Goal: Task Accomplishment & Management: Complete application form

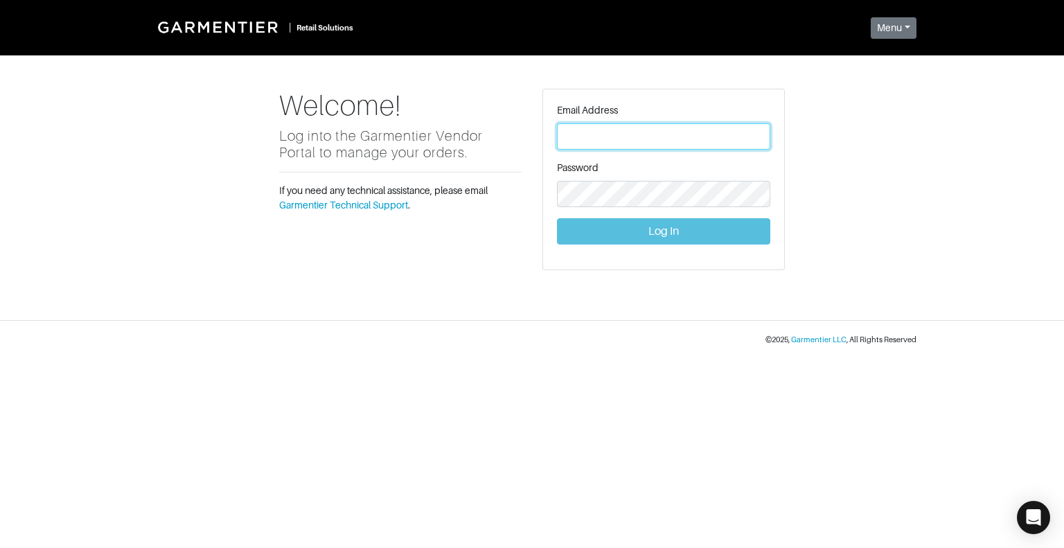
click at [648, 136] on input "text" at bounding box center [663, 136] width 213 height 26
type input "[EMAIL_ADDRESS][DOMAIN_NAME]"
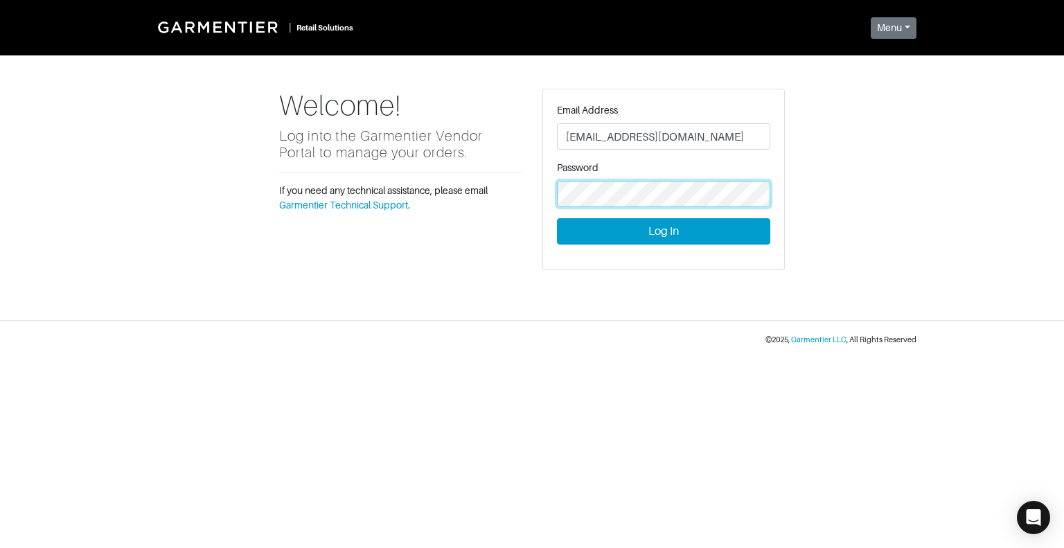
click at [557, 218] on button "Log In" at bounding box center [663, 231] width 213 height 26
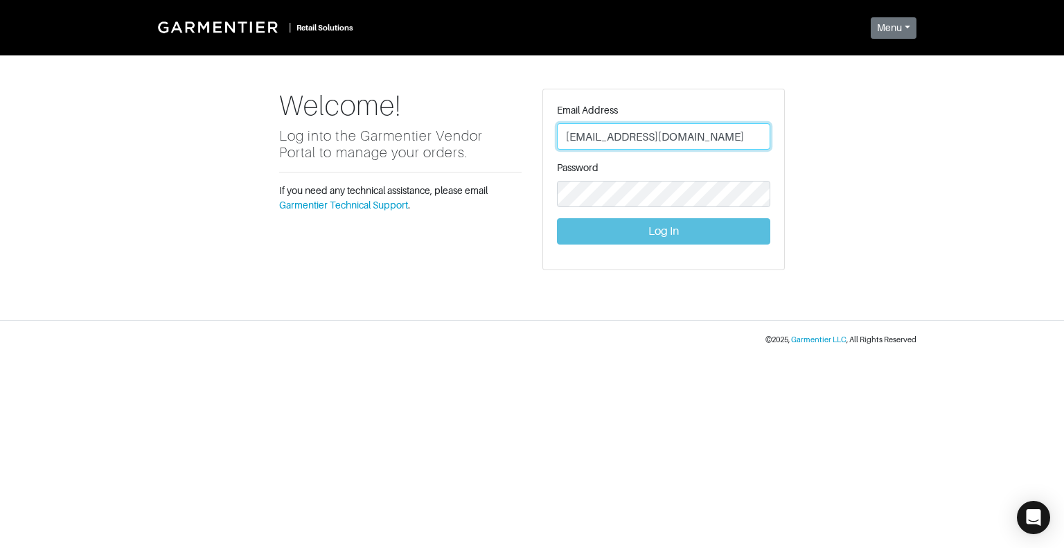
click at [703, 138] on input "[EMAIL_ADDRESS][DOMAIN_NAME]" at bounding box center [663, 136] width 213 height 26
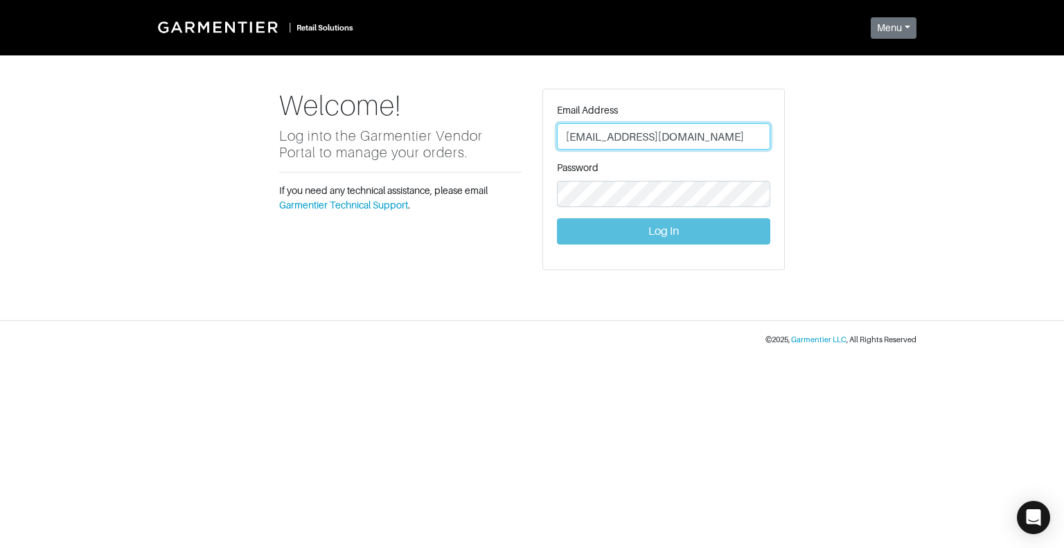
click at [703, 138] on input "[EMAIL_ADDRESS][DOMAIN_NAME]" at bounding box center [663, 136] width 213 height 26
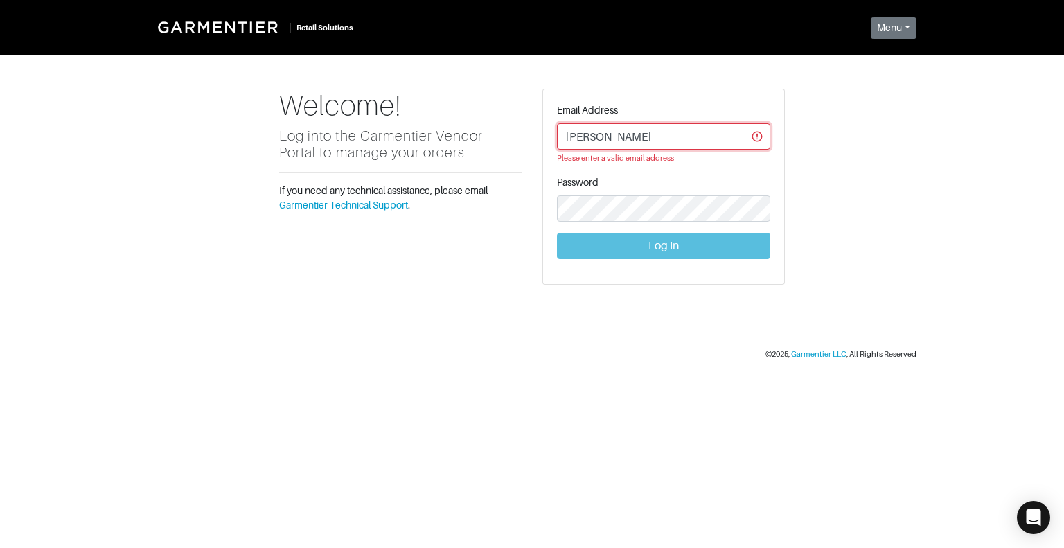
type input "[EMAIL_ADDRESS][DOMAIN_NAME]"
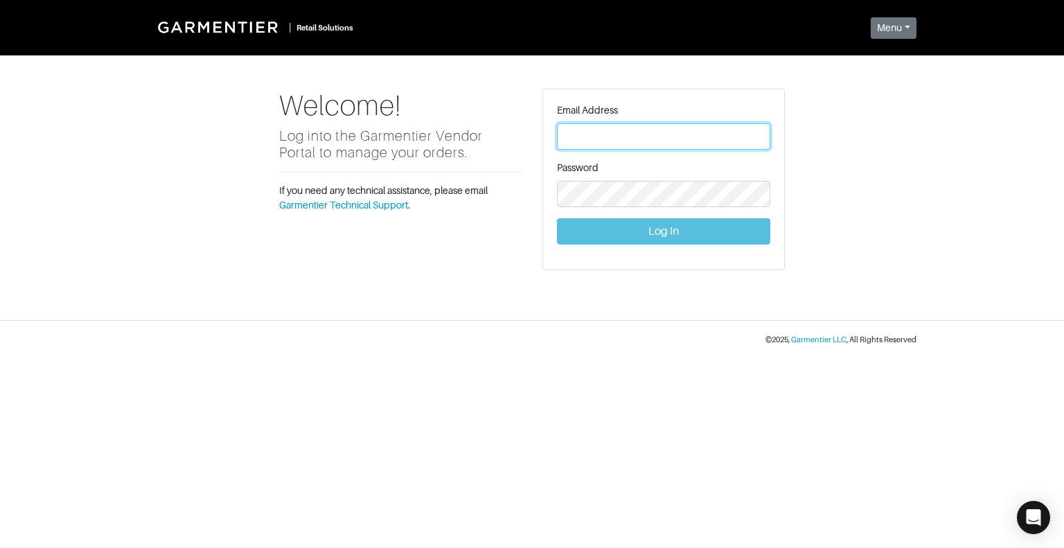
click at [584, 129] on input "text" at bounding box center [663, 136] width 213 height 26
type input "[EMAIL_ADDRESS][DOMAIN_NAME]"
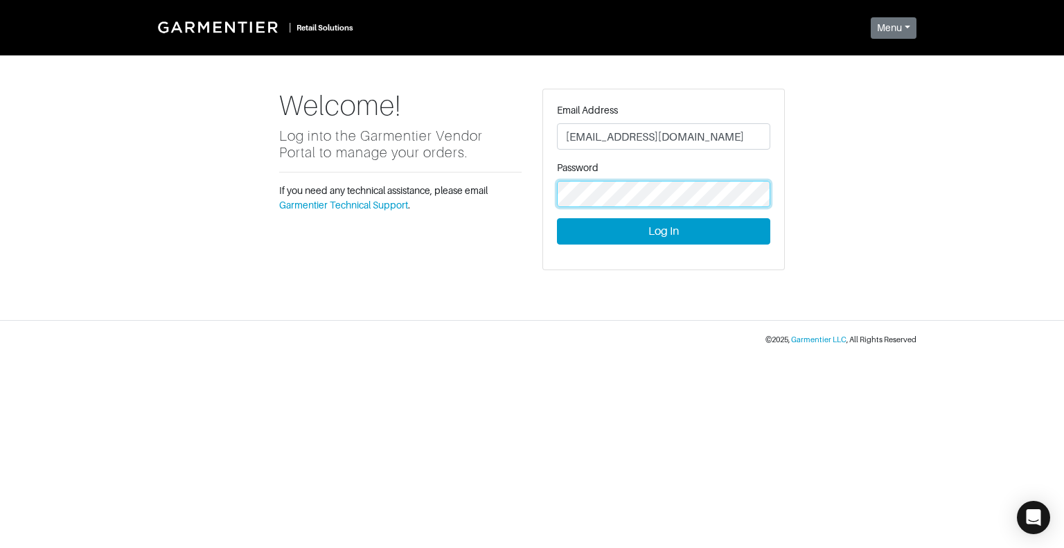
click at [557, 218] on button "Log In" at bounding box center [663, 231] width 213 height 26
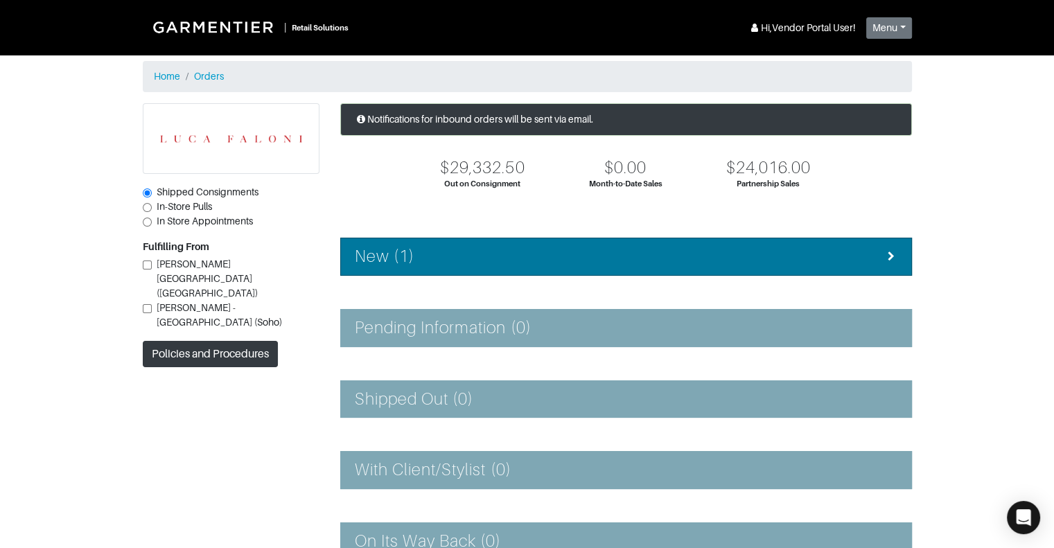
click at [806, 247] on div "New (1)" at bounding box center [626, 257] width 542 height 20
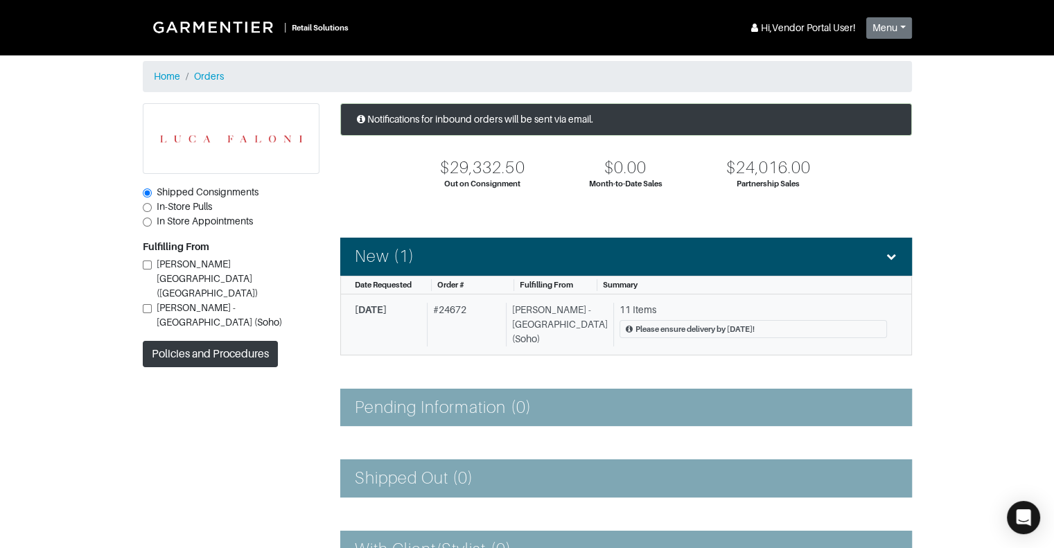
click at [619, 306] on div "11 Items" at bounding box center [752, 310] width 267 height 15
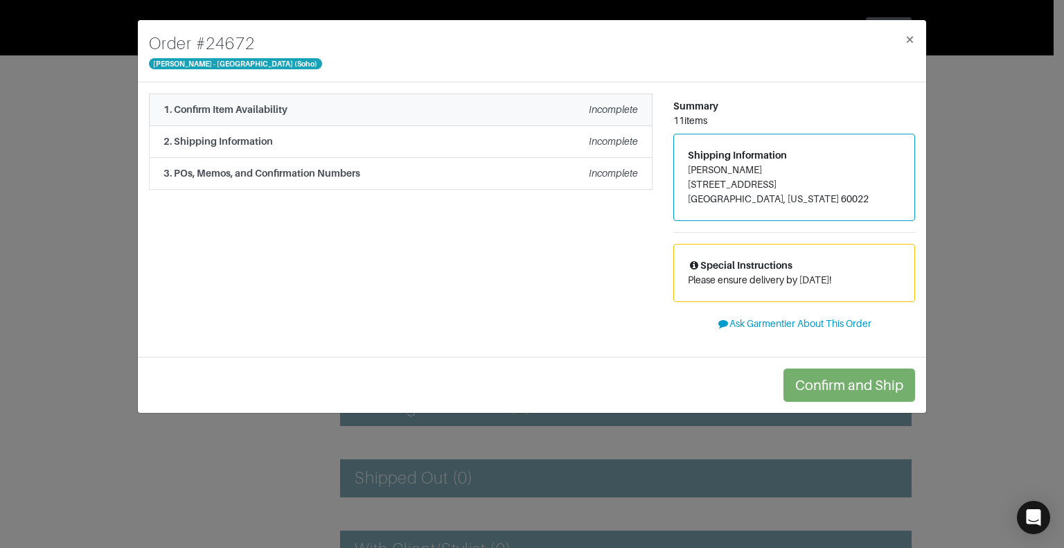
click at [404, 118] on li "1. Confirm Item Availability Incomplete" at bounding box center [401, 110] width 504 height 33
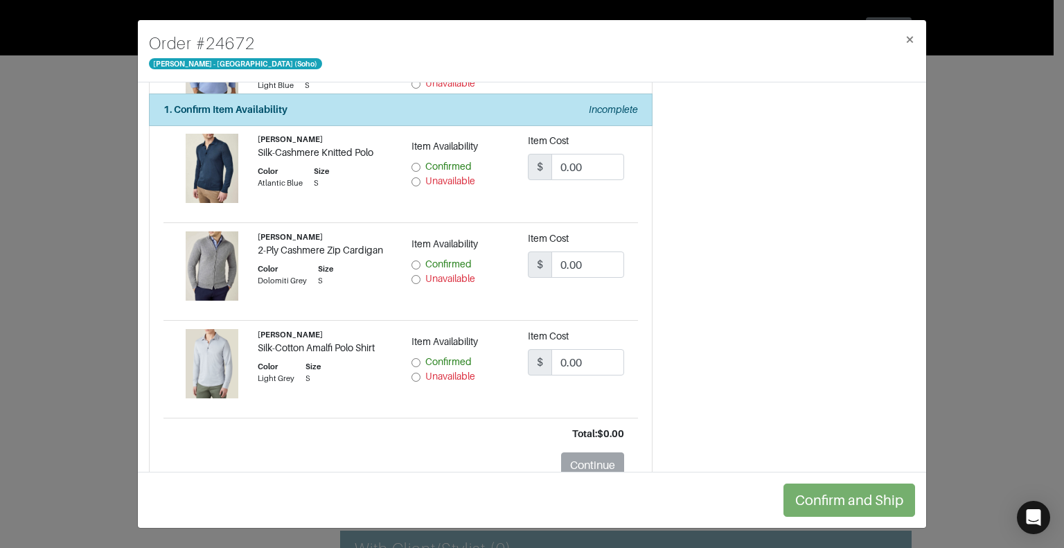
scroll to position [917, 0]
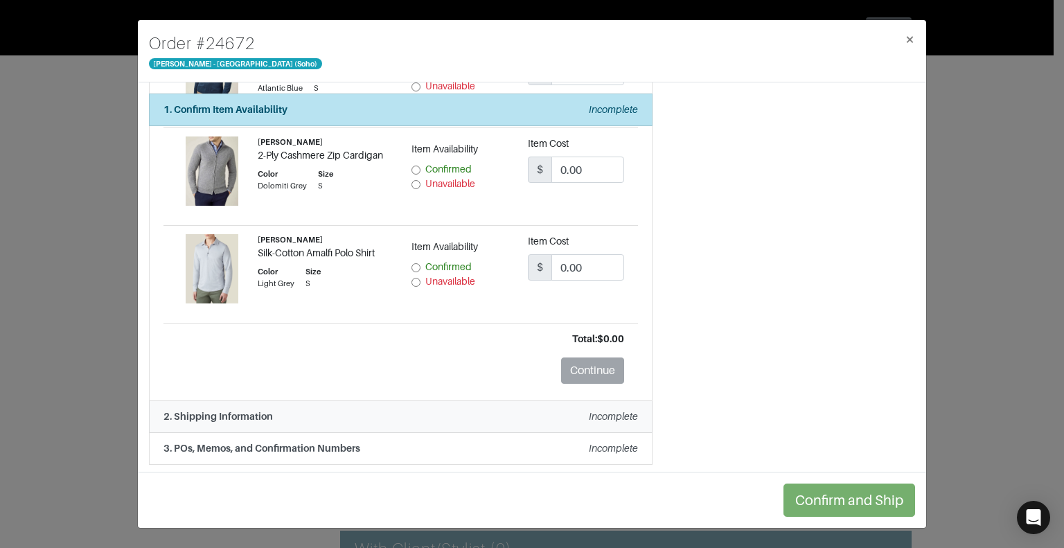
click at [297, 416] on div "2. Shipping Information Incomplete" at bounding box center [400, 416] width 475 height 15
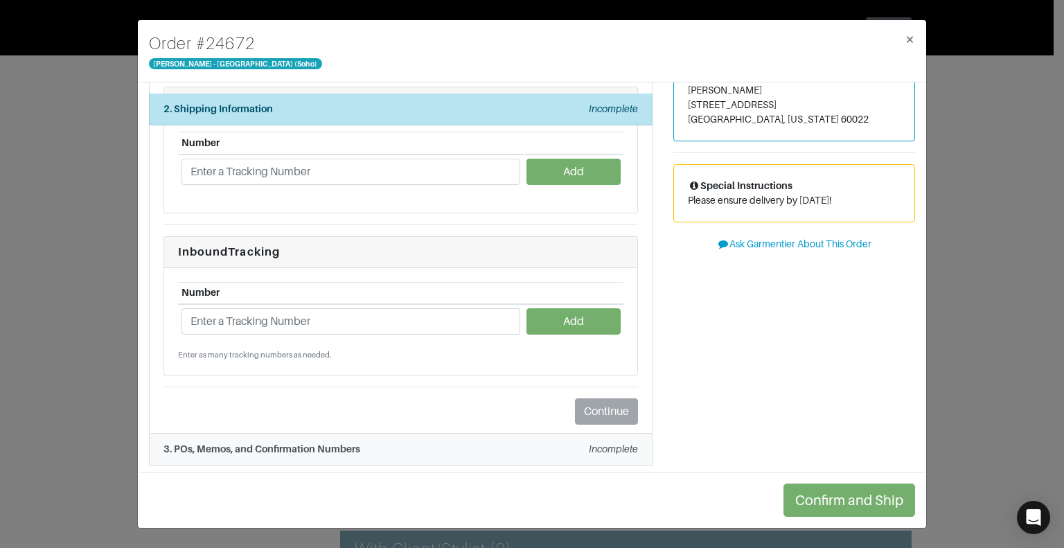
scroll to position [0, 0]
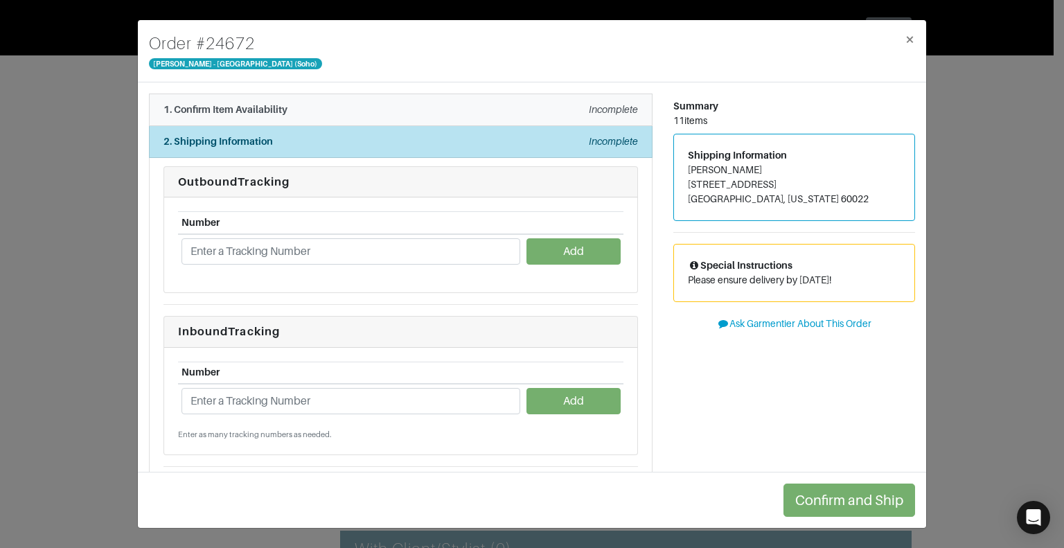
click at [315, 107] on div "1. Confirm Item Availability Incomplete" at bounding box center [400, 110] width 475 height 15
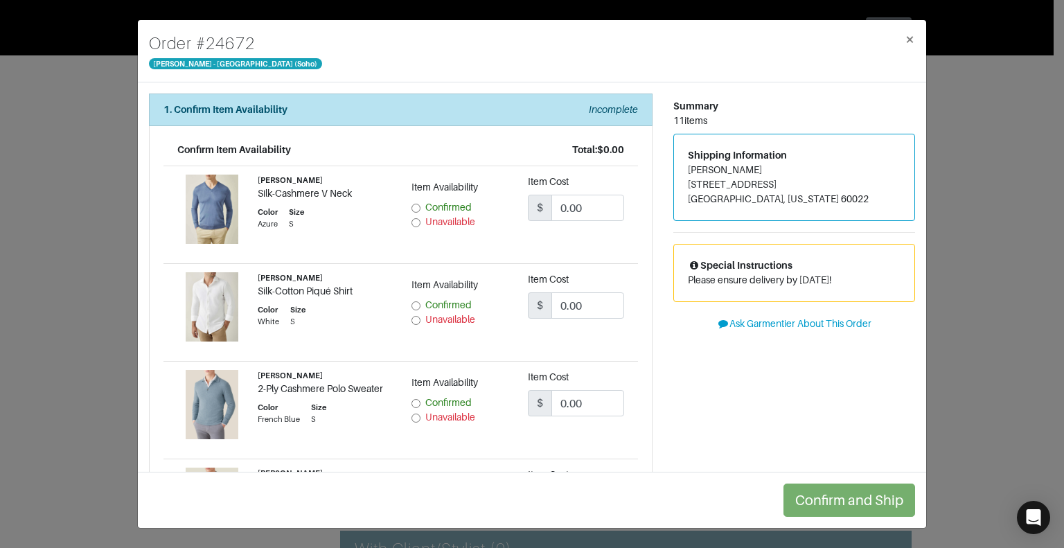
click at [412, 206] on input "Confirmed" at bounding box center [416, 208] width 9 height 9
radio input "true"
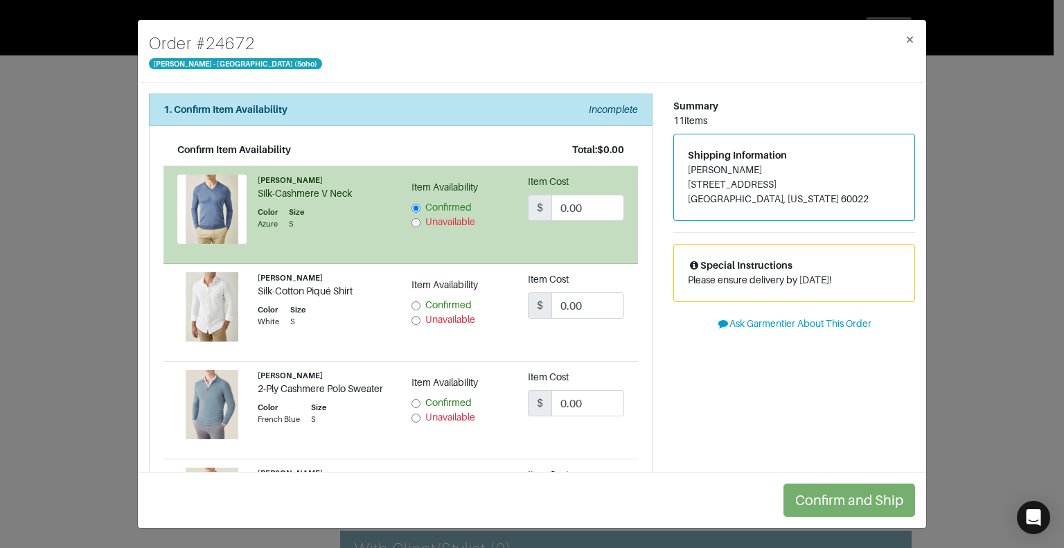
click at [412, 319] on input "Unavailable" at bounding box center [416, 320] width 9 height 9
radio input "true"
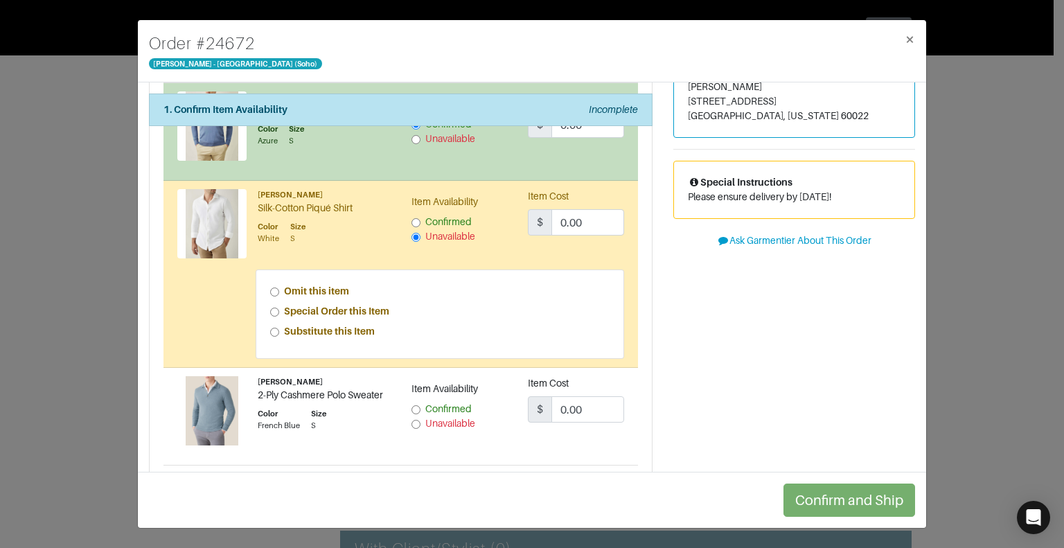
scroll to position [83, 0]
click at [272, 290] on input "Omit this item" at bounding box center [274, 292] width 9 height 9
radio input "true"
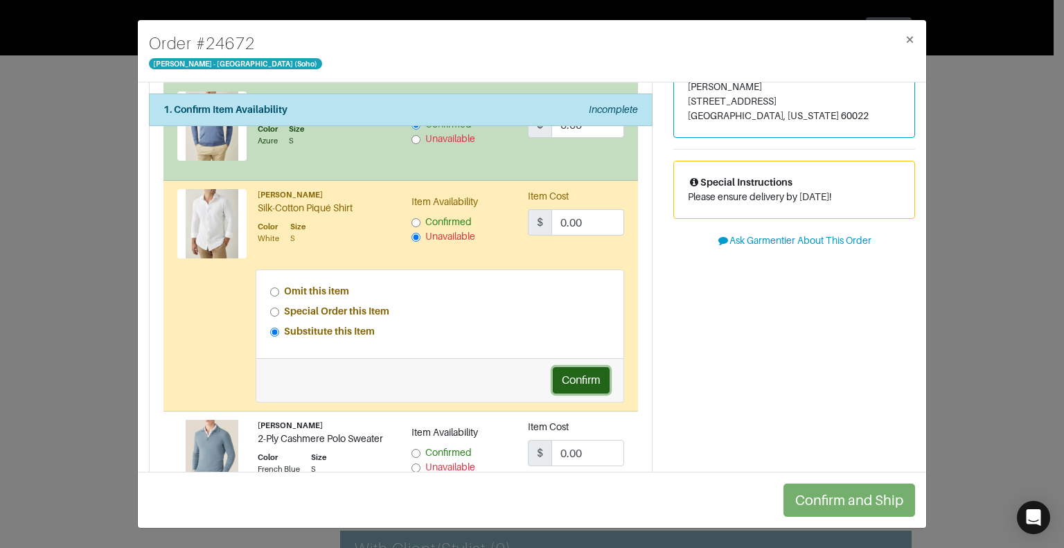
click at [582, 384] on button "Confirm" at bounding box center [581, 380] width 57 height 26
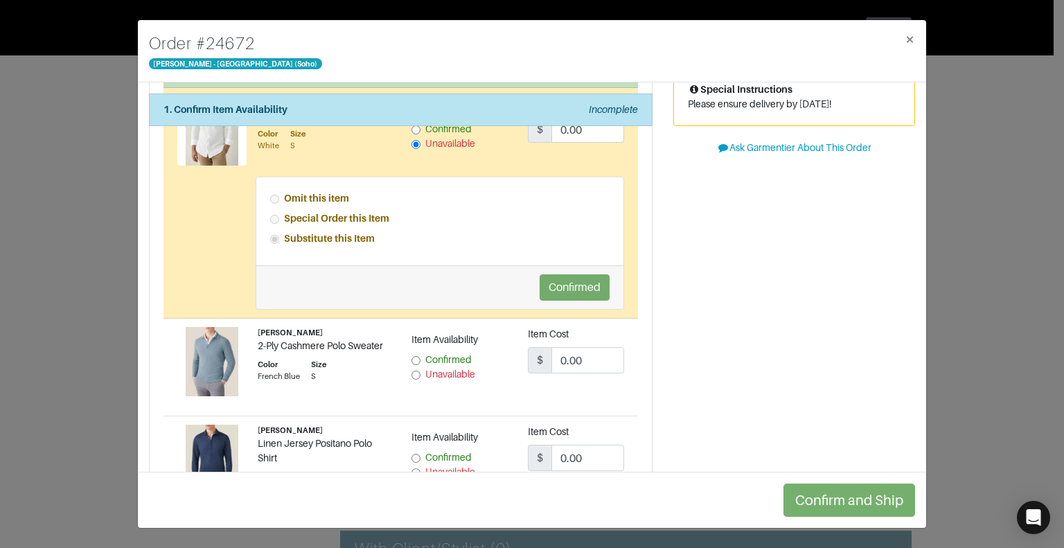
scroll to position [309, 0]
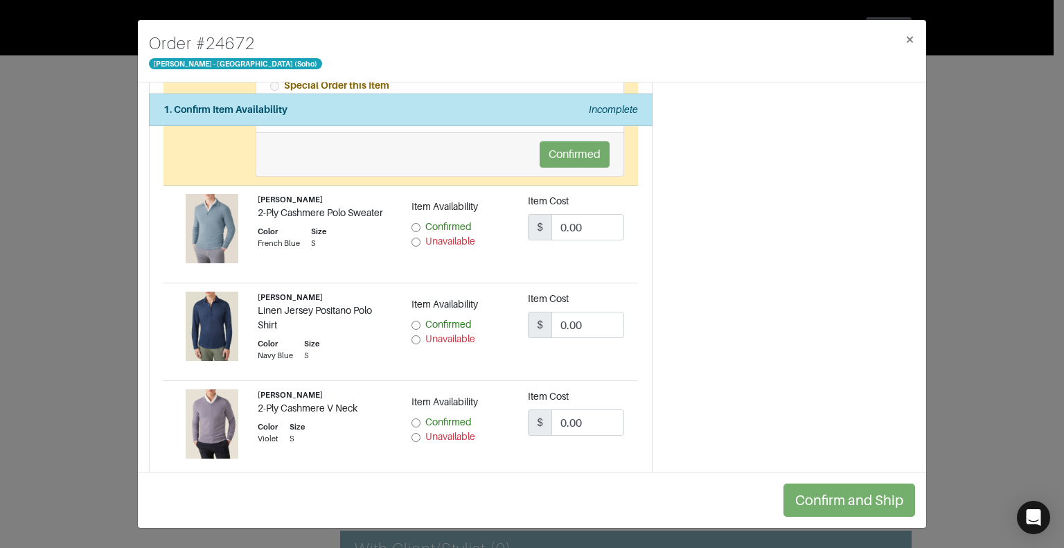
click at [412, 224] on input "Confirmed" at bounding box center [416, 227] width 9 height 9
radio input "true"
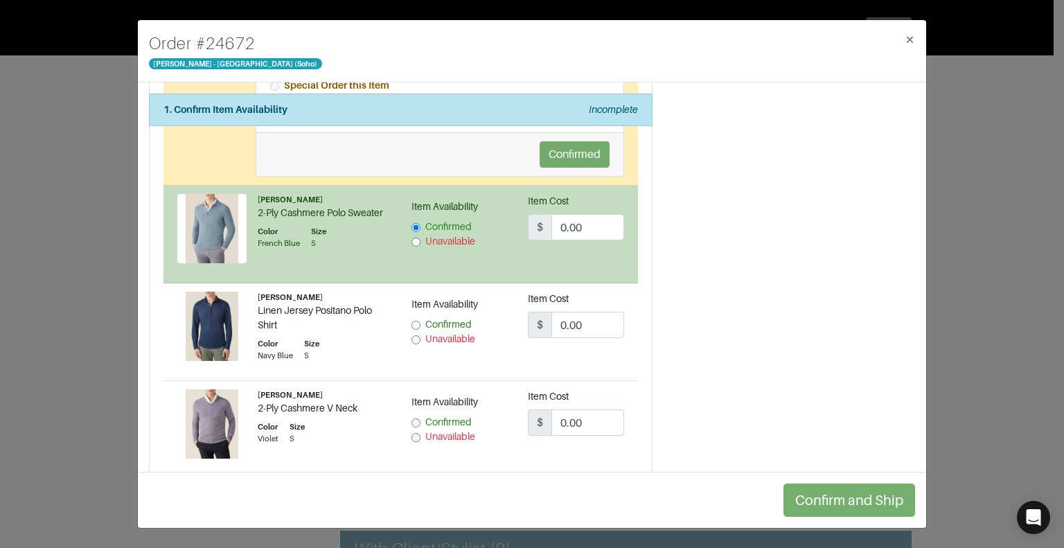
click at [412, 340] on input "Unavailable" at bounding box center [416, 339] width 9 height 9
radio input "true"
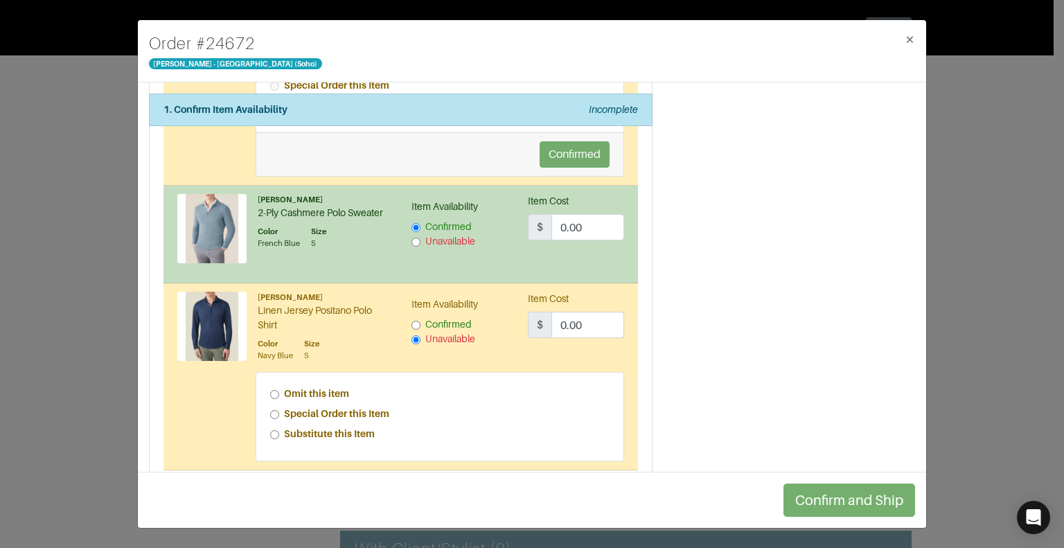
click at [270, 390] on input "Omit this item" at bounding box center [274, 394] width 9 height 9
radio input "true"
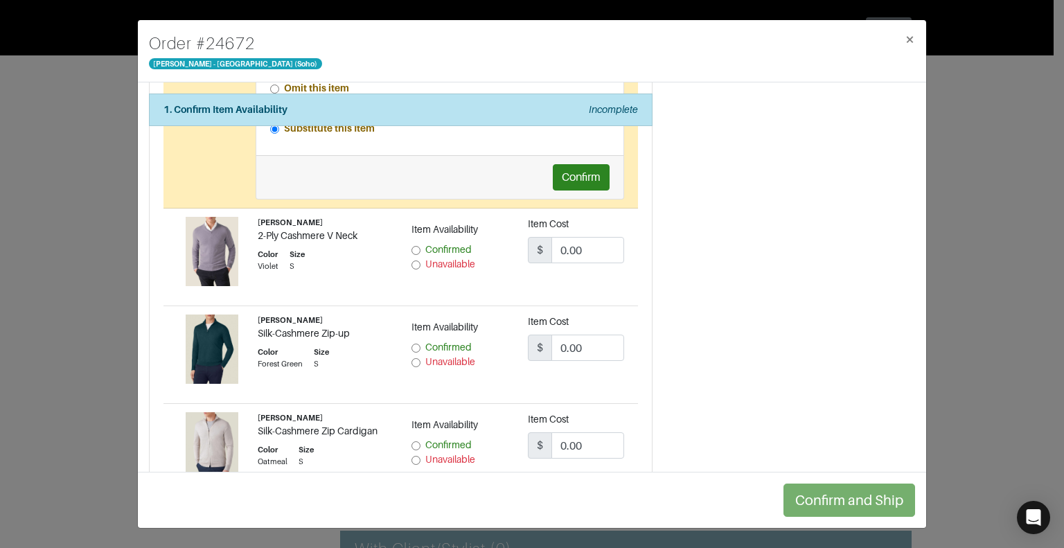
scroll to position [617, 0]
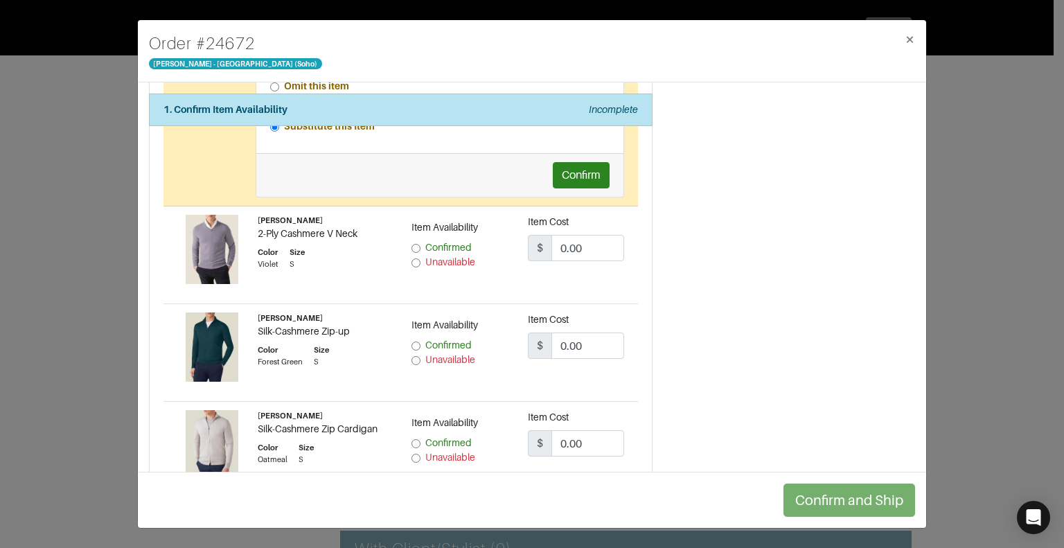
click at [412, 244] on input "Confirmed" at bounding box center [416, 248] width 9 height 9
radio input "true"
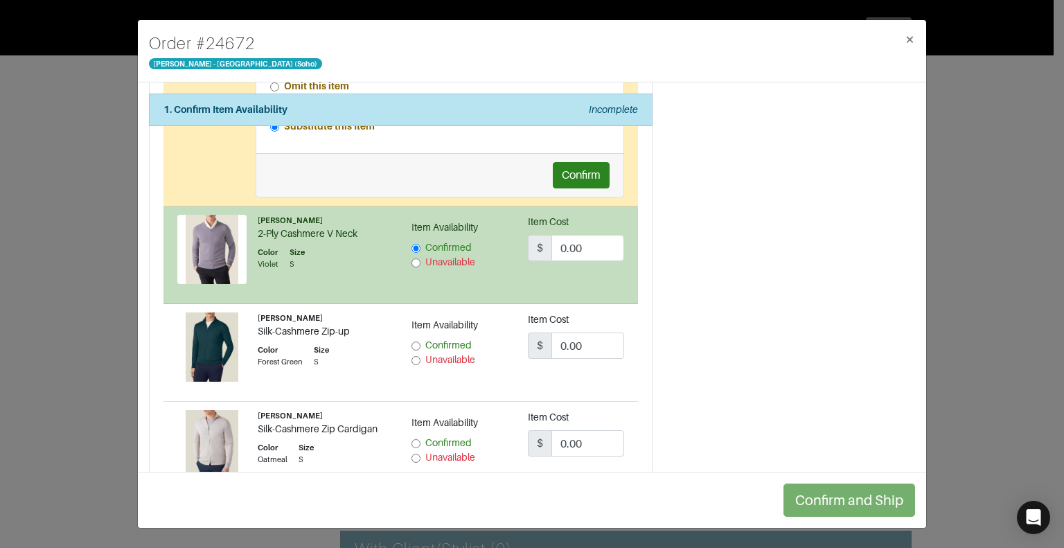
click at [412, 343] on input "Confirmed" at bounding box center [416, 346] width 9 height 9
radio input "true"
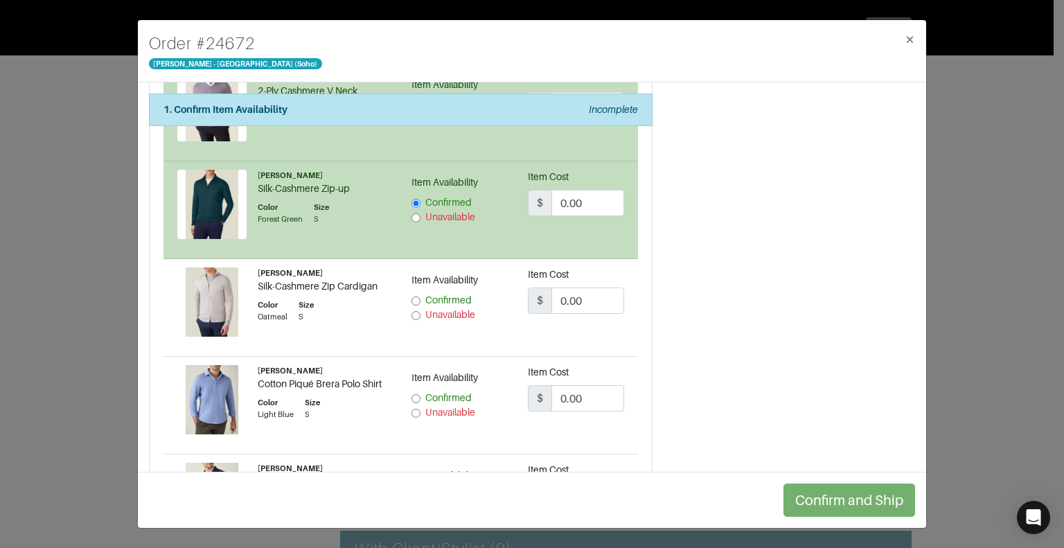
scroll to position [770, 0]
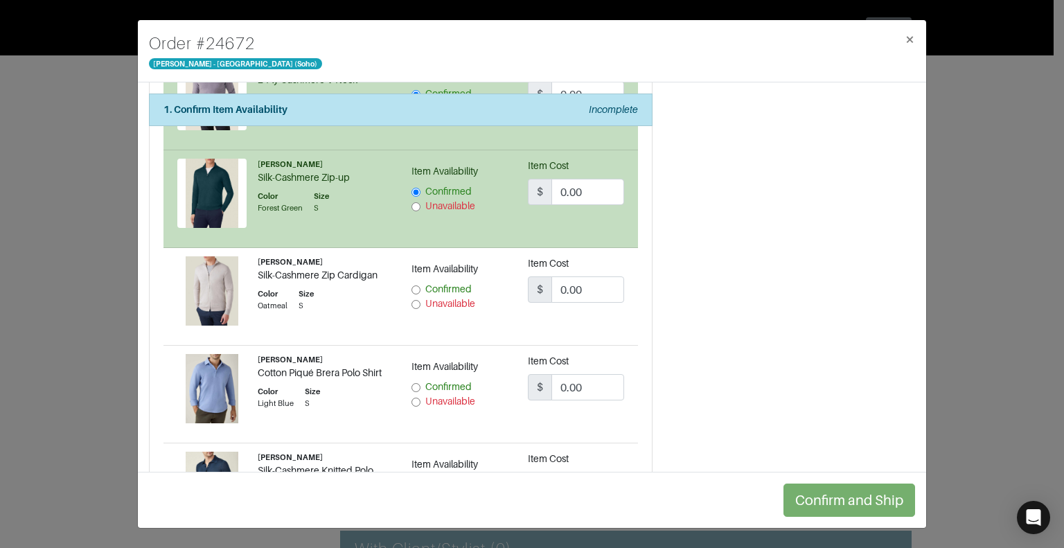
click at [412, 300] on input "Unavailable" at bounding box center [416, 304] width 9 height 9
radio input "true"
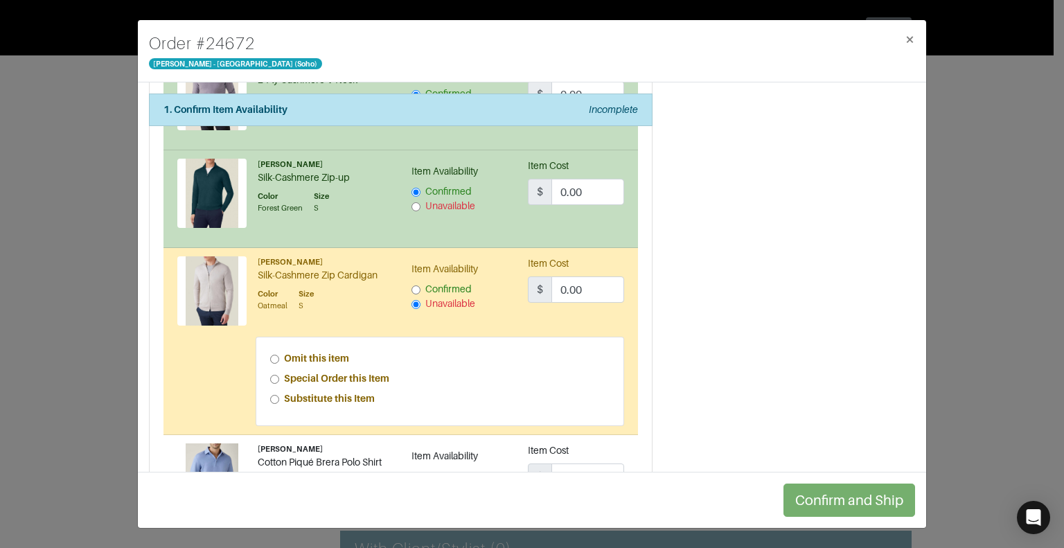
click at [272, 355] on input "Omit this item" at bounding box center [274, 359] width 9 height 9
radio input "true"
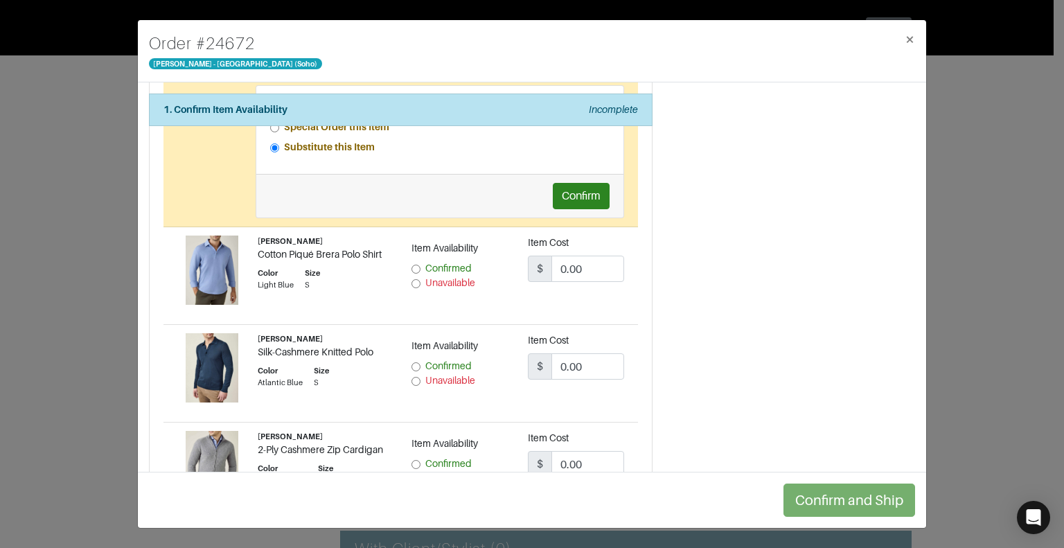
scroll to position [1039, 0]
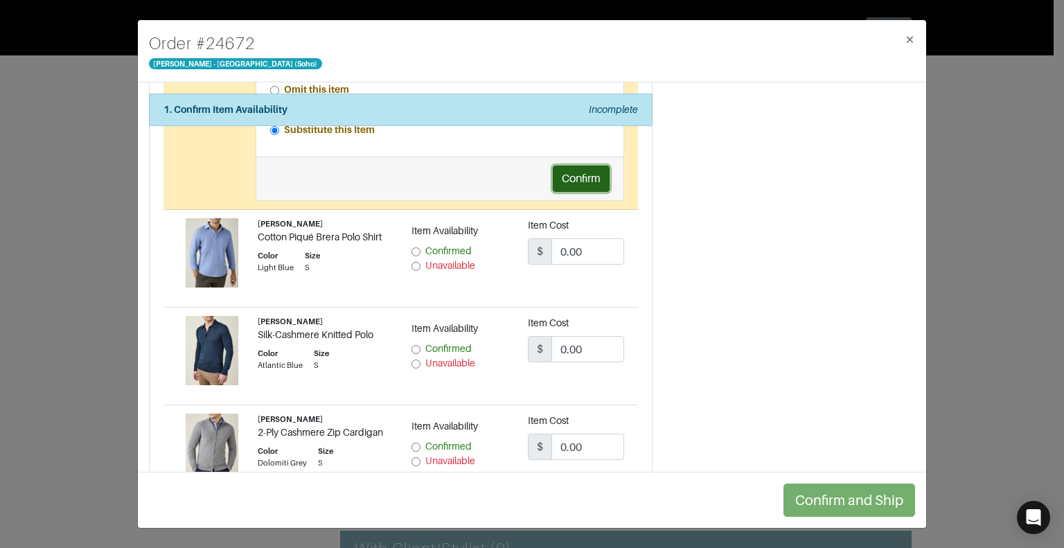
click at [574, 176] on button "Confirm" at bounding box center [581, 179] width 57 height 26
click at [412, 247] on input "Confirmed" at bounding box center [416, 251] width 9 height 9
radio input "true"
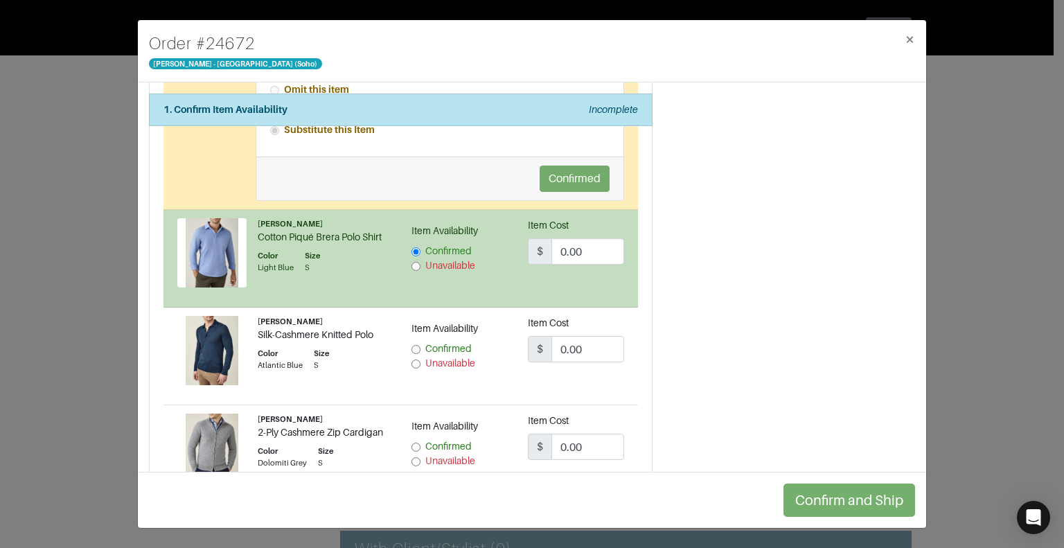
click at [412, 342] on div "Confirmed" at bounding box center [460, 349] width 96 height 15
click at [412, 345] on input "Confirmed" at bounding box center [416, 349] width 9 height 9
radio input "true"
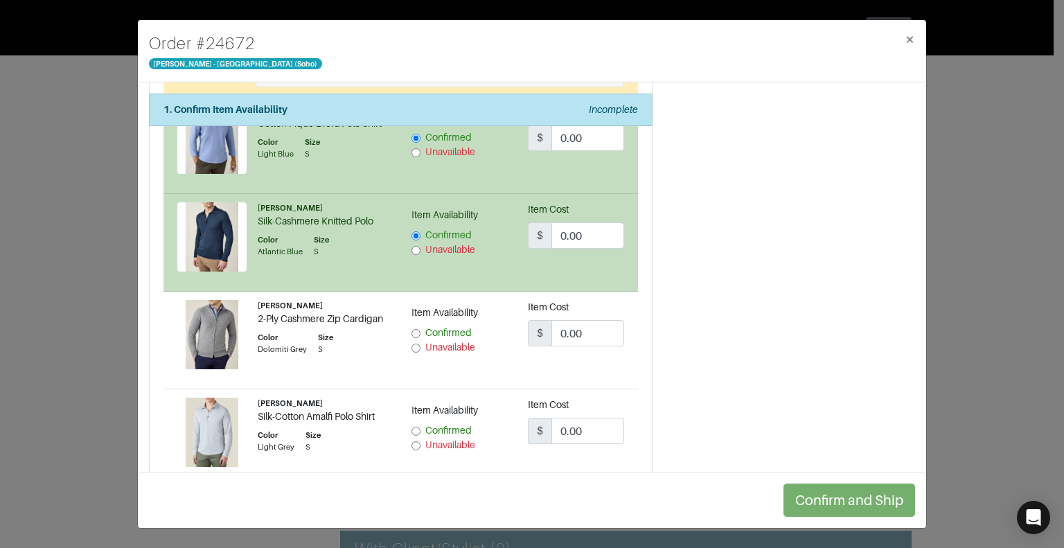
scroll to position [1158, 0]
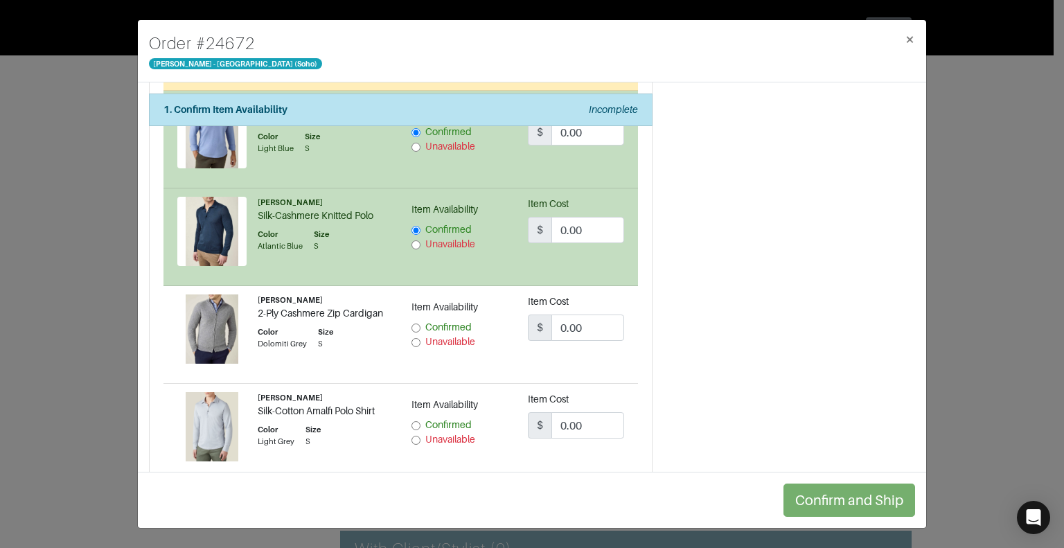
click at [412, 324] on input "Confirmed" at bounding box center [416, 328] width 9 height 9
radio input "true"
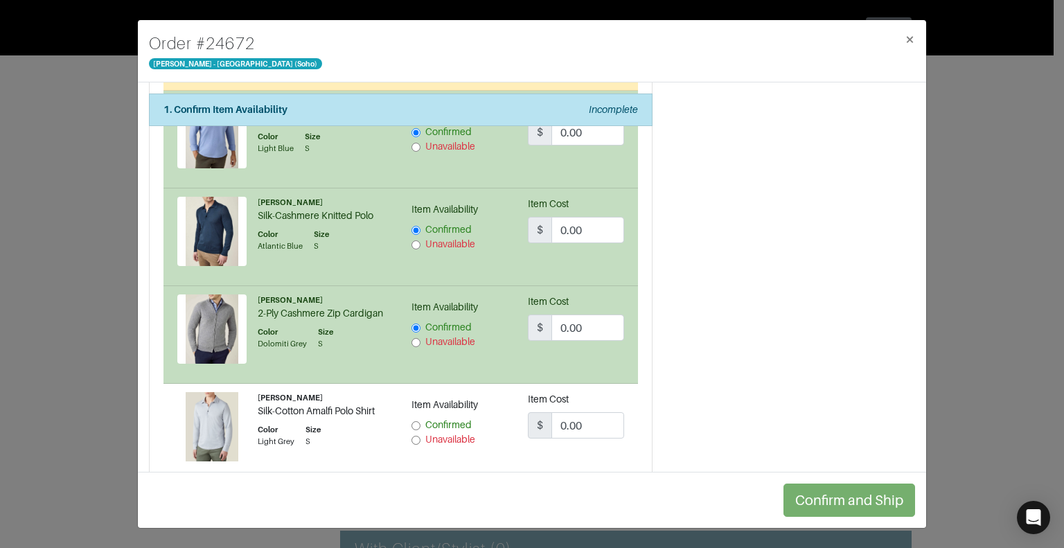
click at [412, 421] on input "Confirmed" at bounding box center [416, 425] width 9 height 9
radio input "true"
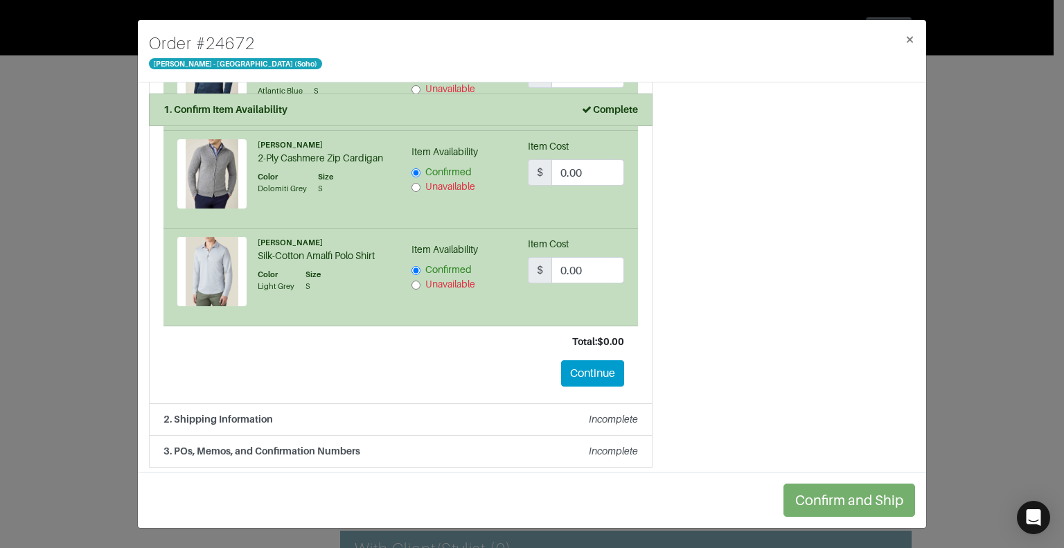
scroll to position [1314, 0]
click at [595, 365] on button "Continue" at bounding box center [592, 373] width 63 height 26
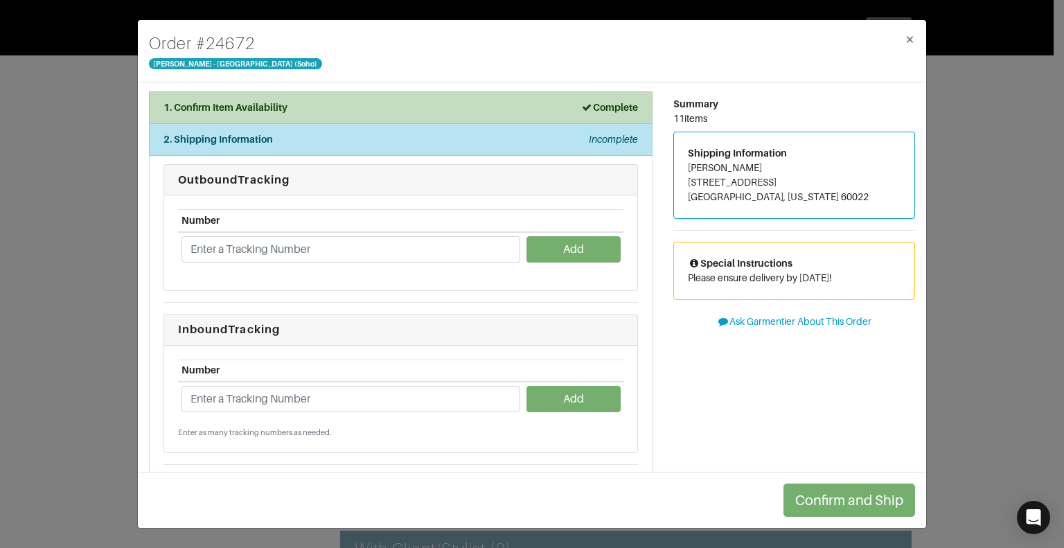
scroll to position [0, 0]
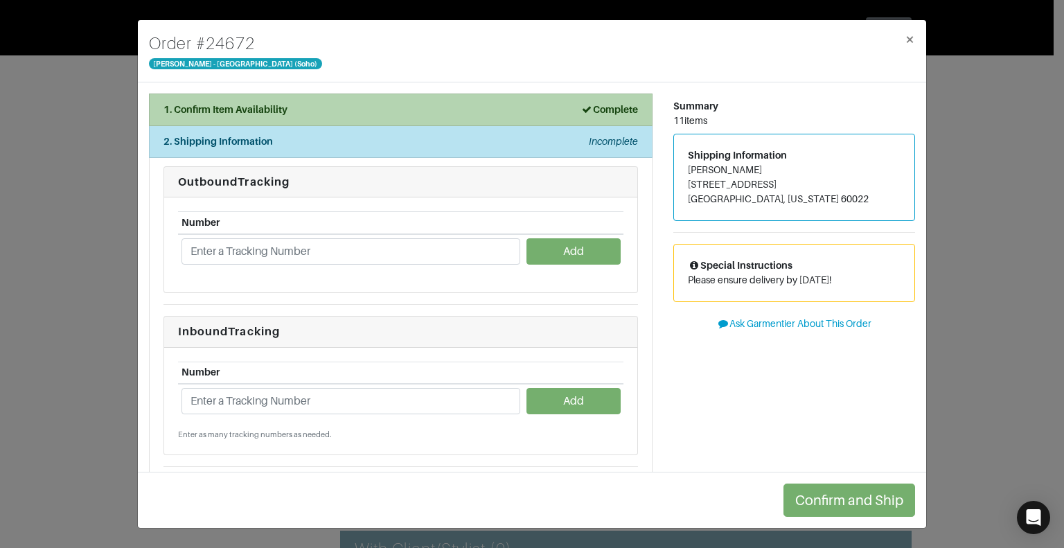
click at [496, 109] on div "1. Confirm Item Availability Complete" at bounding box center [400, 110] width 475 height 15
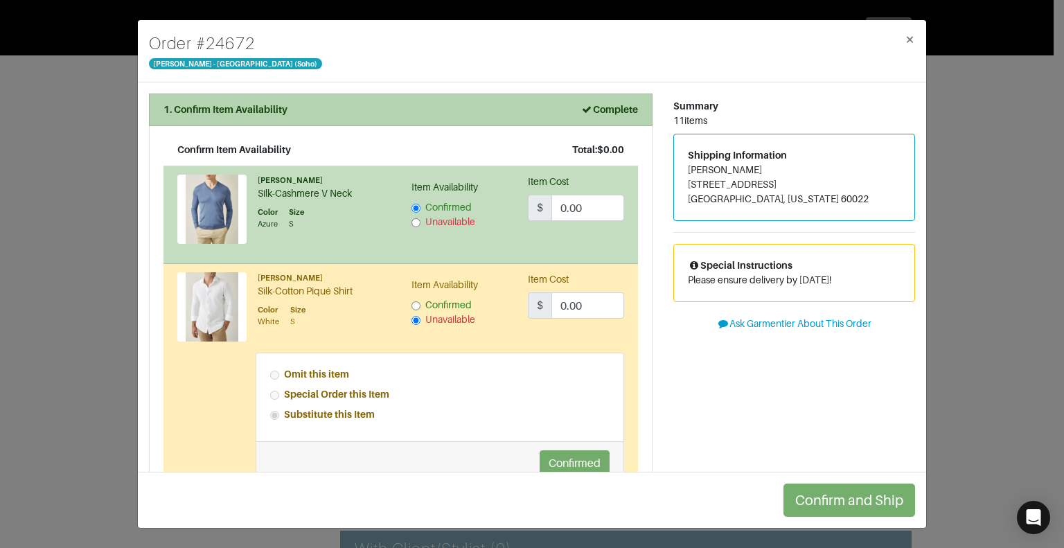
click at [560, 113] on div "1. Confirm Item Availability Complete" at bounding box center [400, 110] width 475 height 15
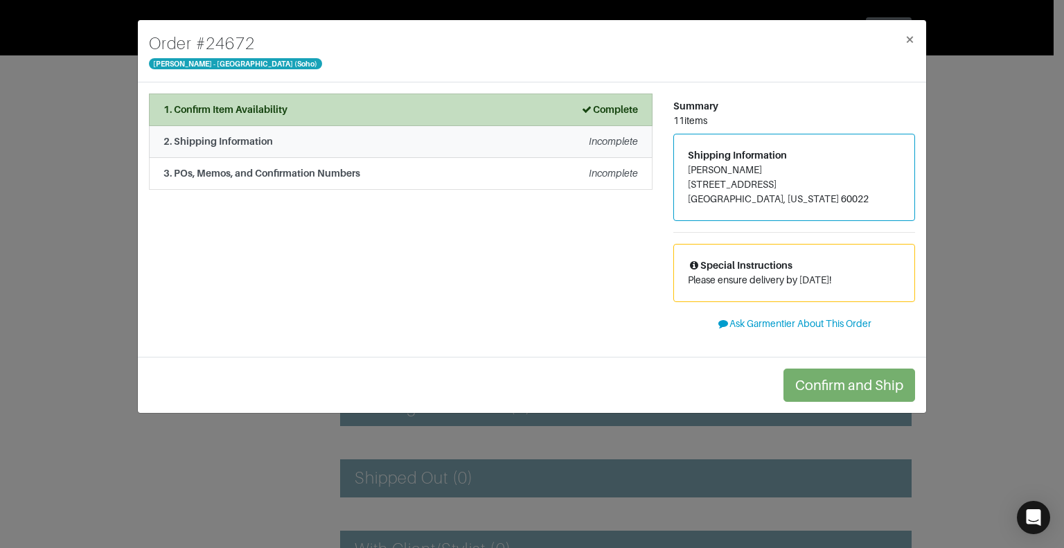
click at [554, 139] on div "2. Shipping Information Incomplete" at bounding box center [400, 141] width 475 height 15
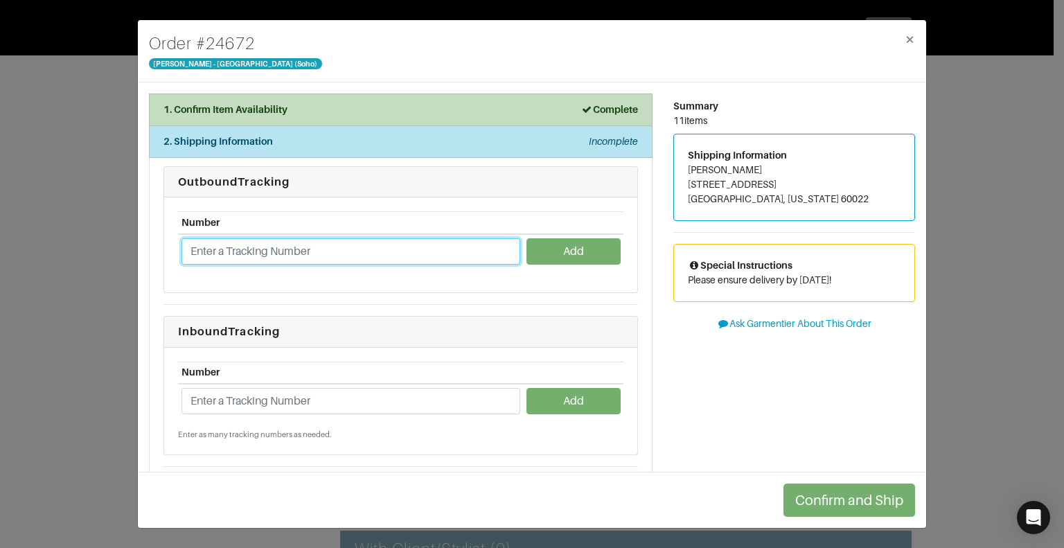
click at [280, 247] on input "text" at bounding box center [351, 251] width 339 height 26
paste input "1Z766VX90398799832"
type input "1Z766VX90398799832"
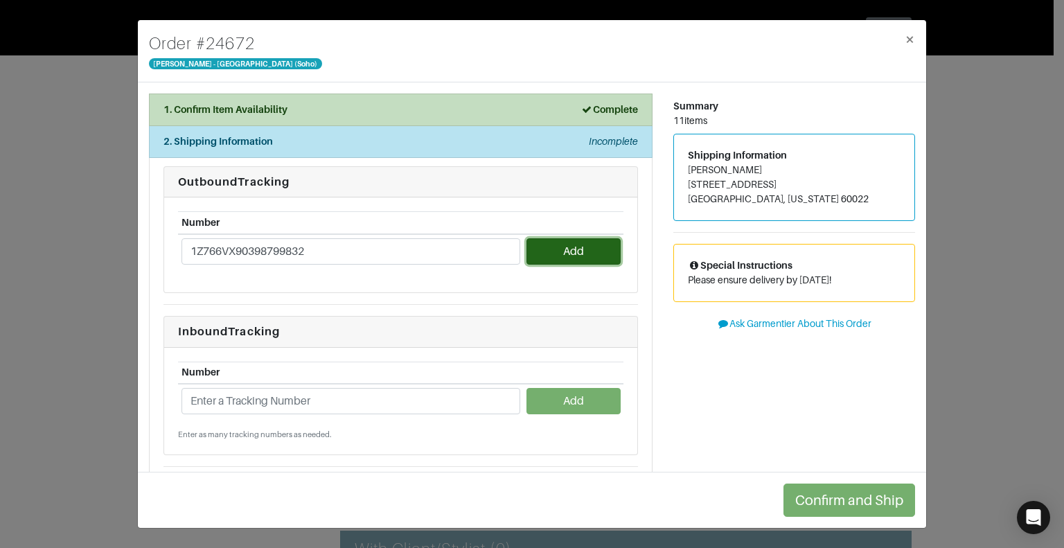
click at [536, 249] on button "Add" at bounding box center [574, 251] width 94 height 26
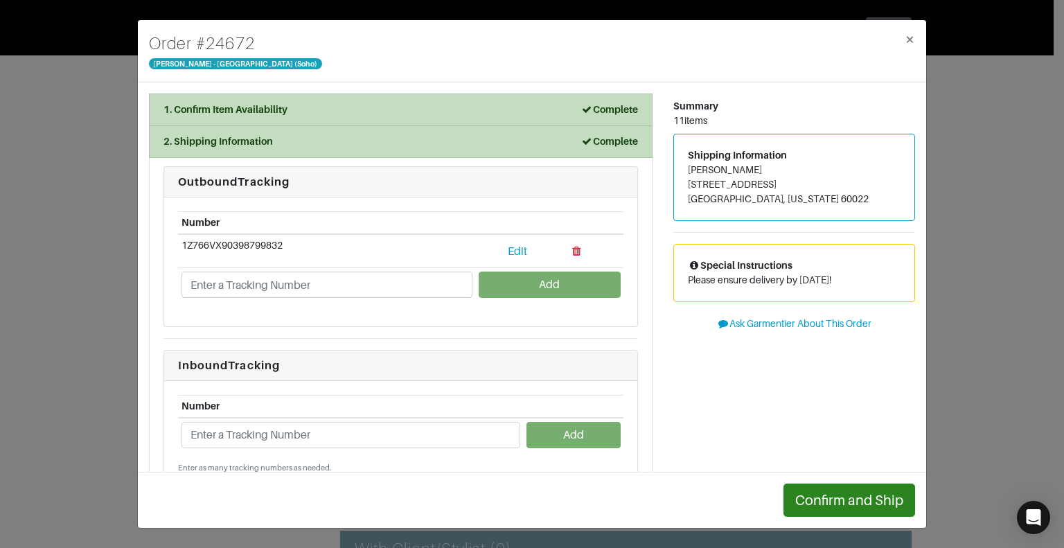
scroll to position [114, 0]
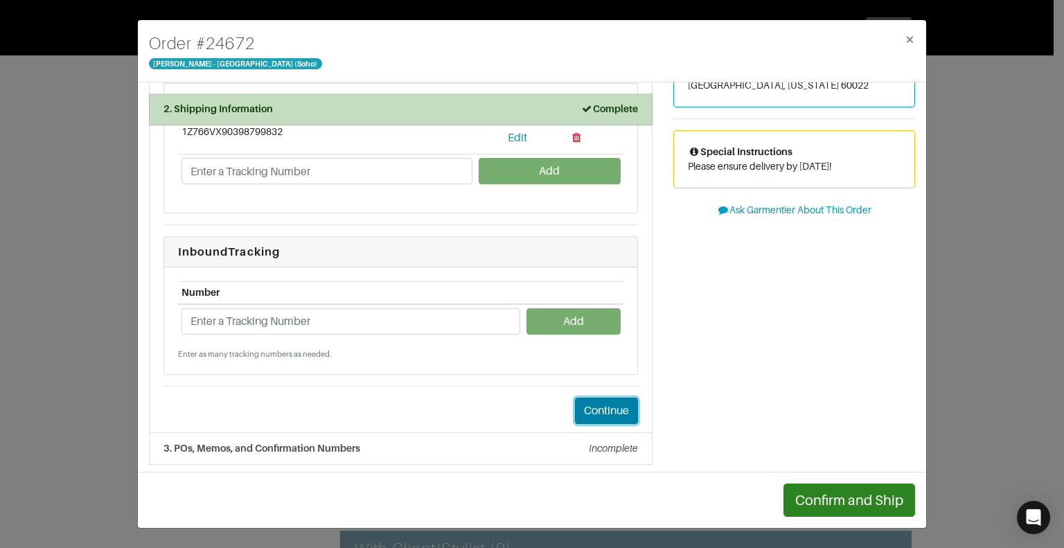
click at [590, 405] on button "Continue" at bounding box center [606, 411] width 63 height 26
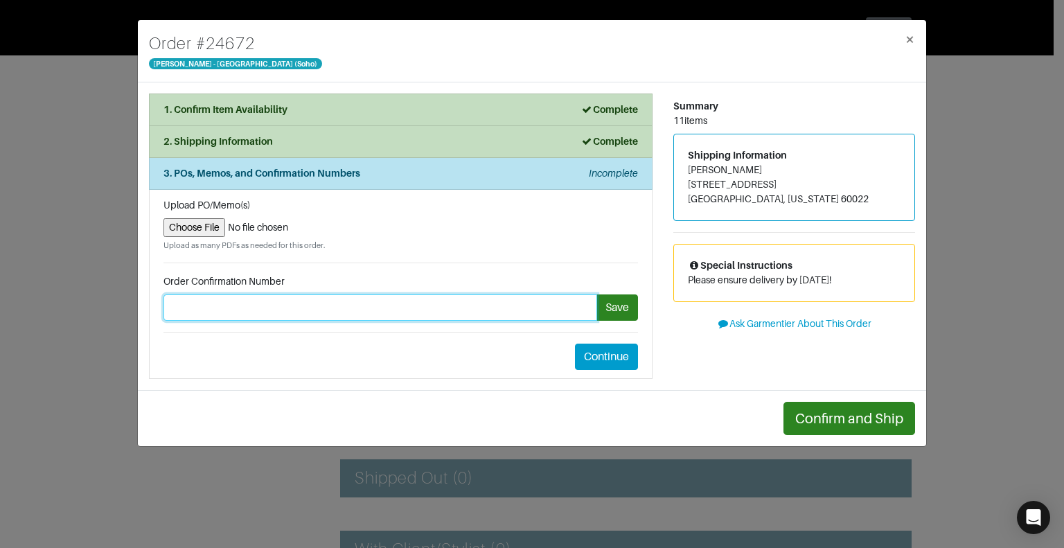
click at [502, 306] on input "text" at bounding box center [380, 307] width 434 height 26
type input "#24672"
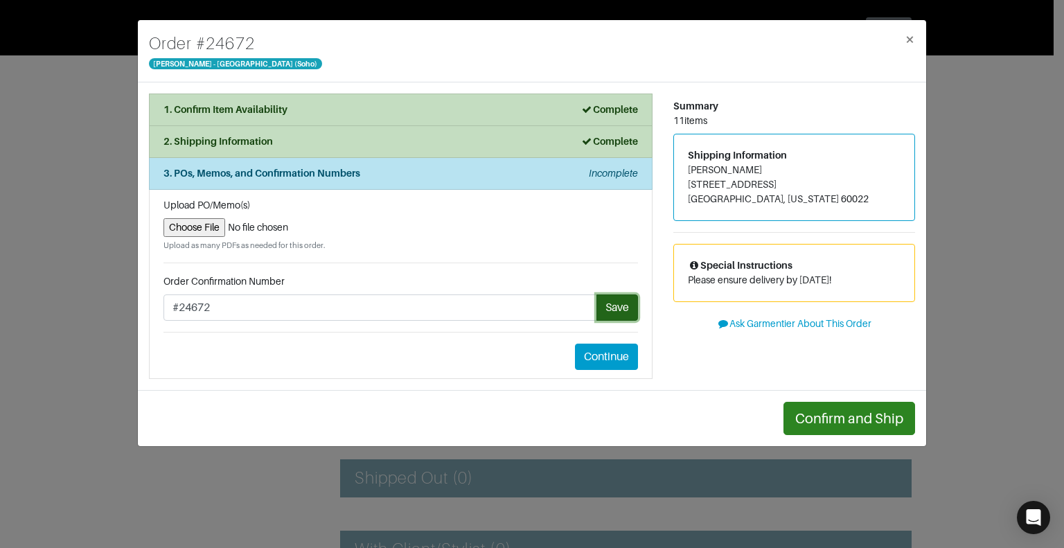
click at [612, 307] on button "Save" at bounding box center [617, 307] width 42 height 26
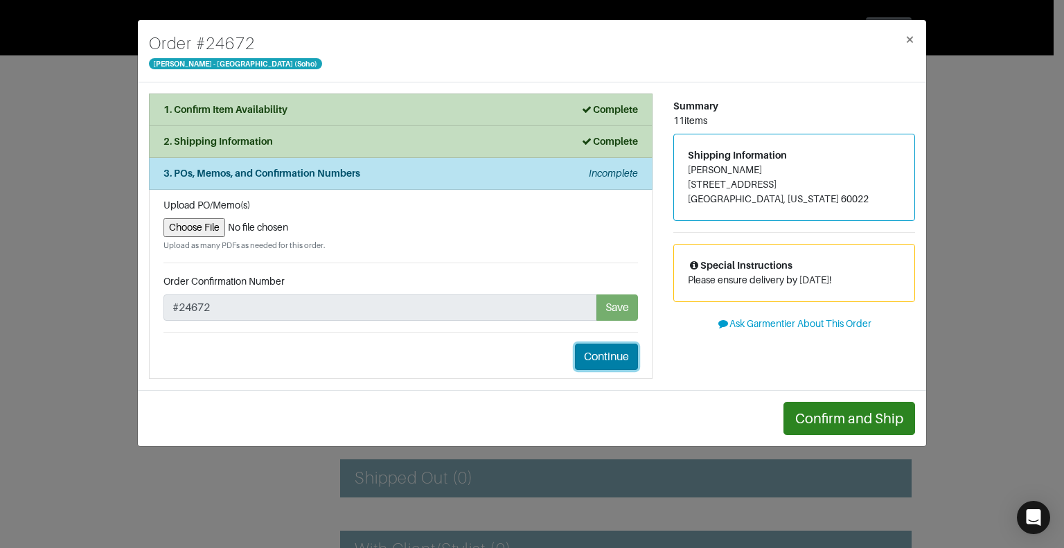
click at [613, 358] on button "Continue" at bounding box center [606, 357] width 63 height 26
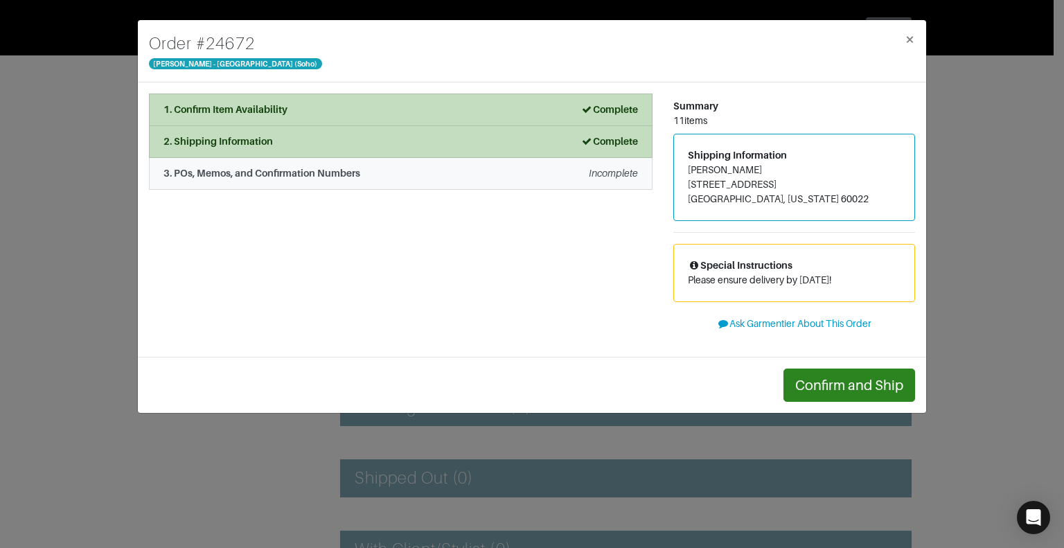
click at [597, 173] on em "Incomplete" at bounding box center [613, 173] width 49 height 11
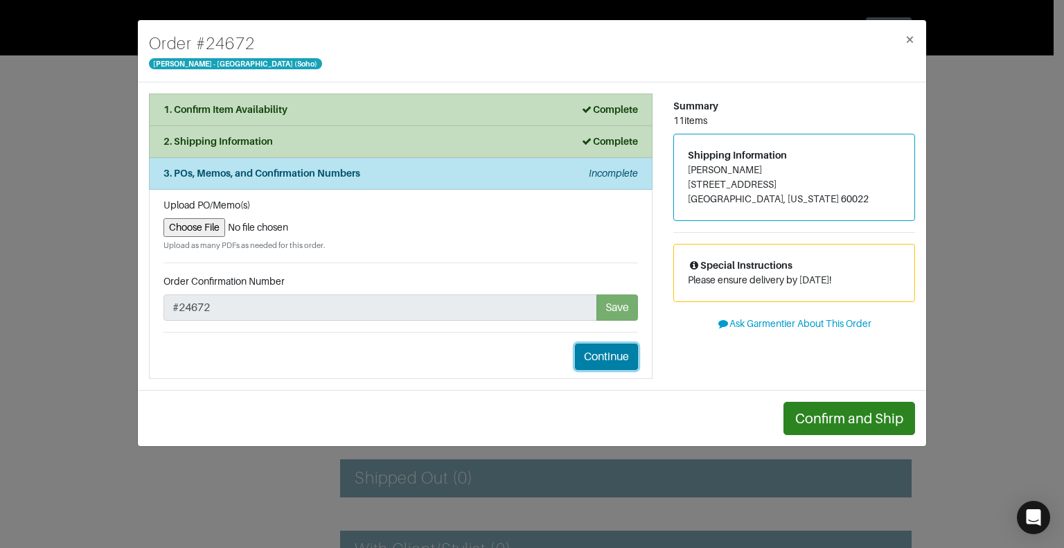
click at [599, 361] on button "Continue" at bounding box center [606, 357] width 63 height 26
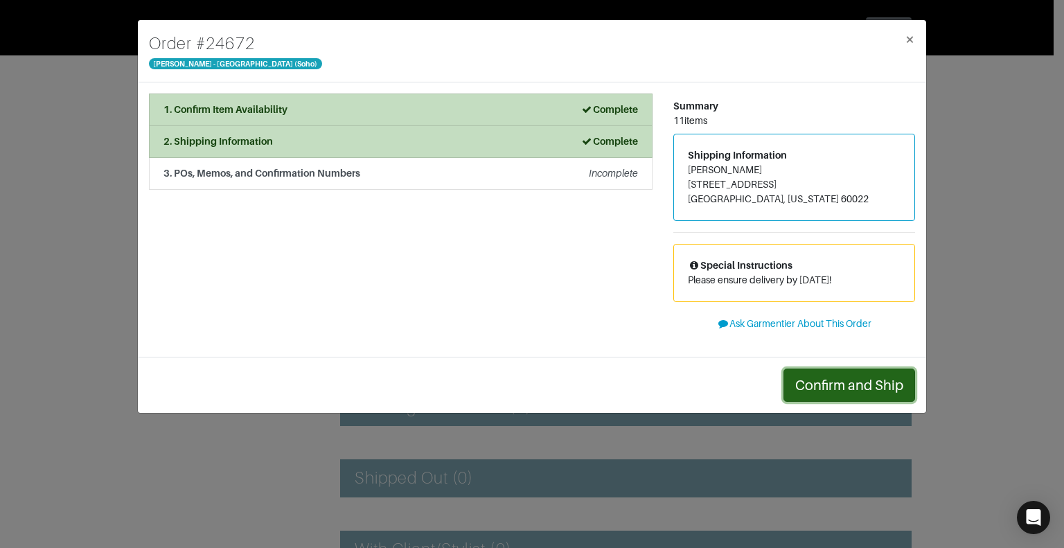
click at [825, 379] on button "Confirm and Ship" at bounding box center [850, 385] width 132 height 33
